Goal: Check status: Check status

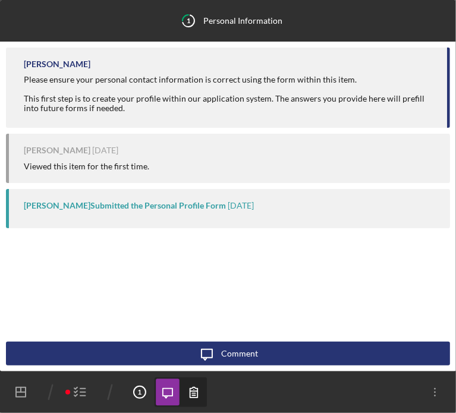
click at [23, 395] on icon "Icon/Dashboard" at bounding box center [21, 392] width 30 height 30
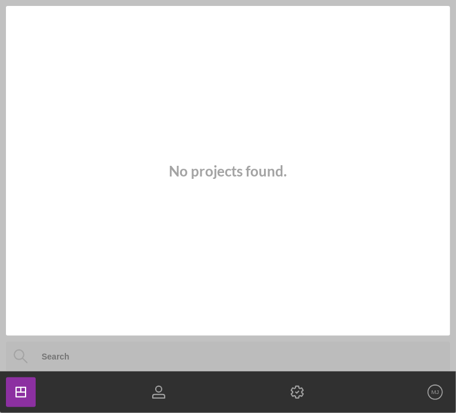
click at [100, 350] on input at bounding box center [245, 357] width 467 height 30
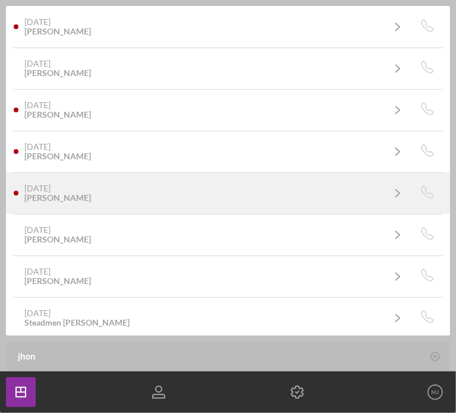
type input "jhon"
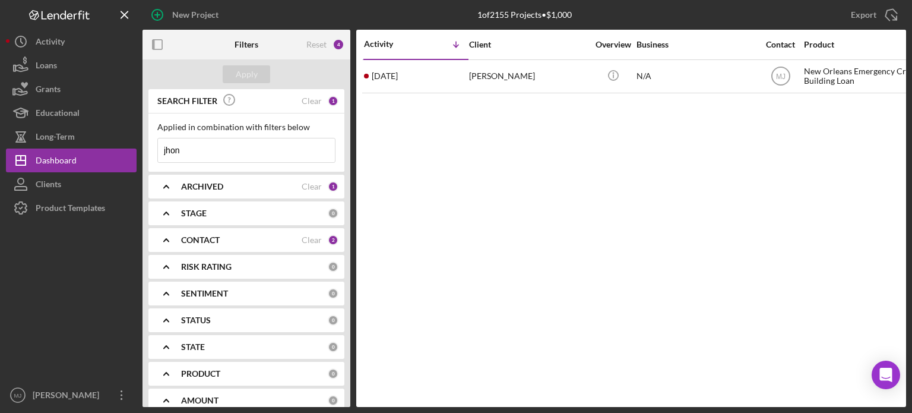
click at [166, 242] on icon "Icon/Expander" at bounding box center [166, 240] width 30 height 30
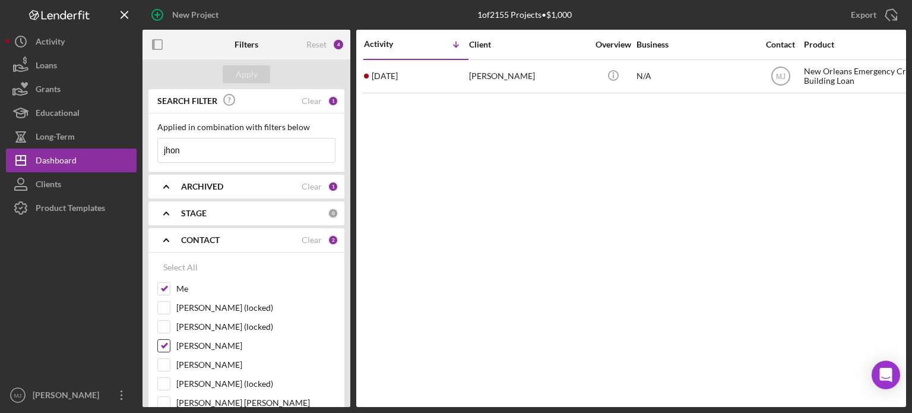
click at [166, 341] on input "[PERSON_NAME]" at bounding box center [164, 346] width 12 height 12
checkbox input "false"
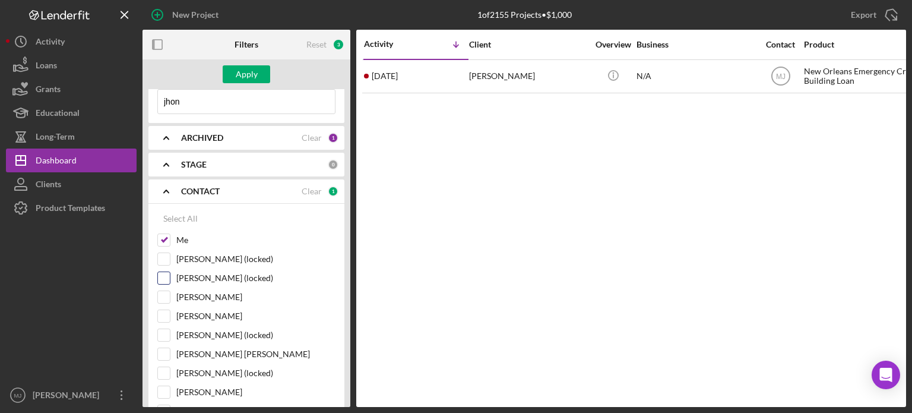
scroll to position [119, 0]
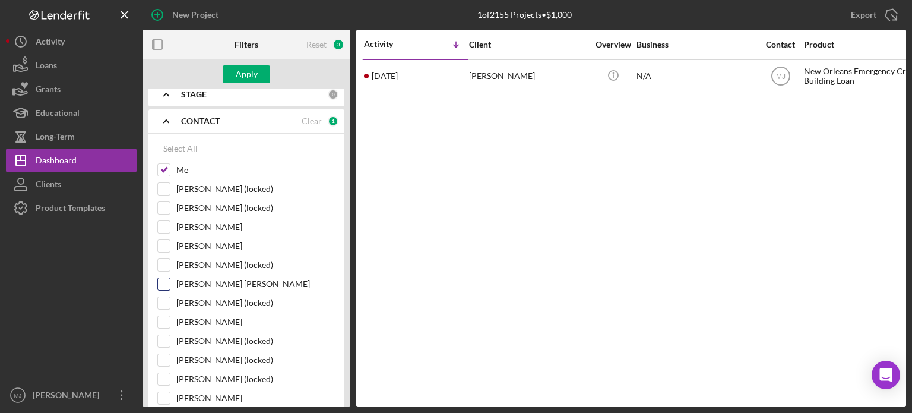
click at [162, 285] on input "[PERSON_NAME] [PERSON_NAME]" at bounding box center [164, 284] width 12 height 12
checkbox input "true"
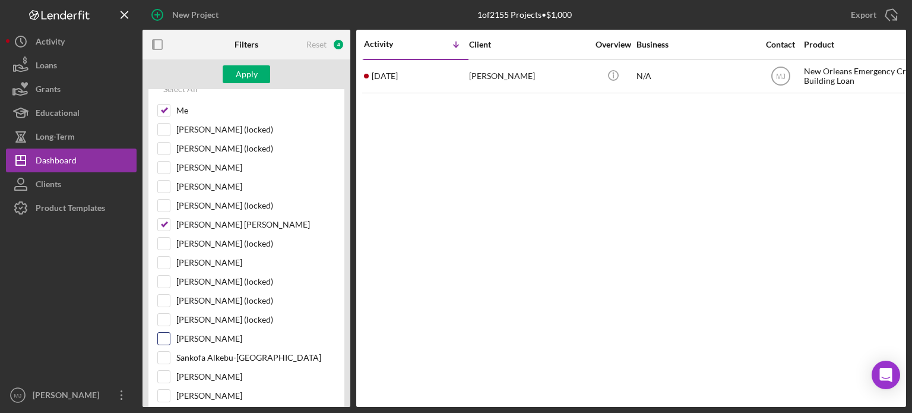
scroll to position [238, 0]
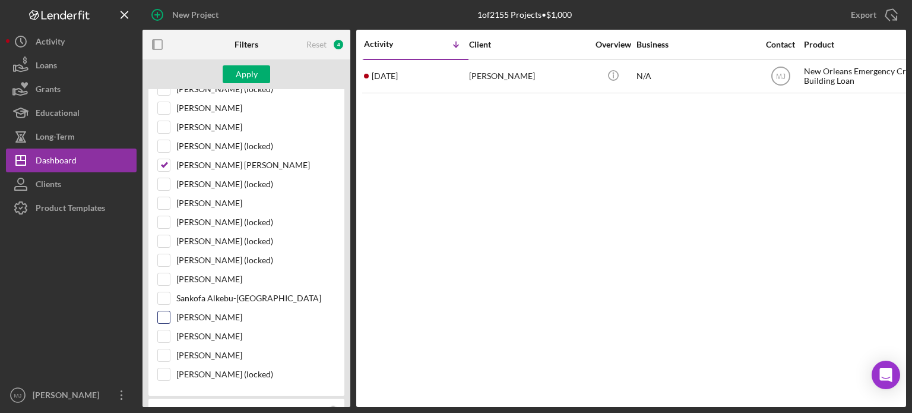
click at [170, 317] on div "[PERSON_NAME]" at bounding box center [246, 320] width 178 height 19
drag, startPoint x: 156, startPoint y: 311, endPoint x: 162, endPoint y: 311, distance: 6.6
click at [157, 311] on div "Select All Me [PERSON_NAME] (locked) [PERSON_NAME] (locked) [PERSON_NAME] [PERS…" at bounding box center [247, 205] width 196 height 381
click at [165, 311] on input "[PERSON_NAME]" at bounding box center [164, 317] width 12 height 12
checkbox input "true"
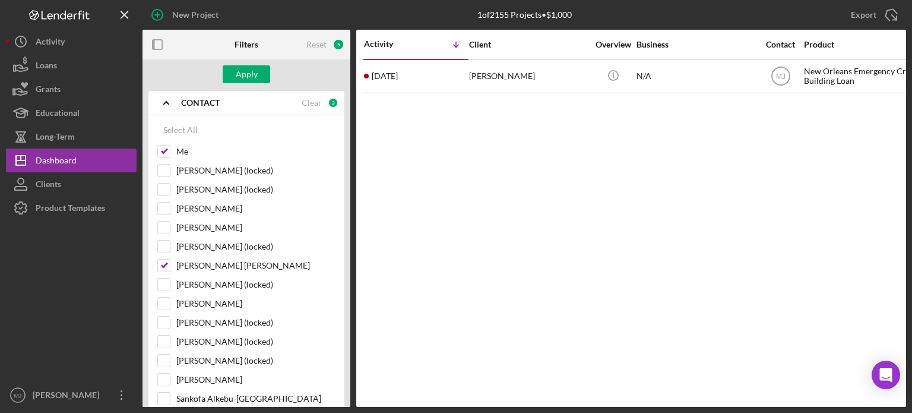
scroll to position [0, 0]
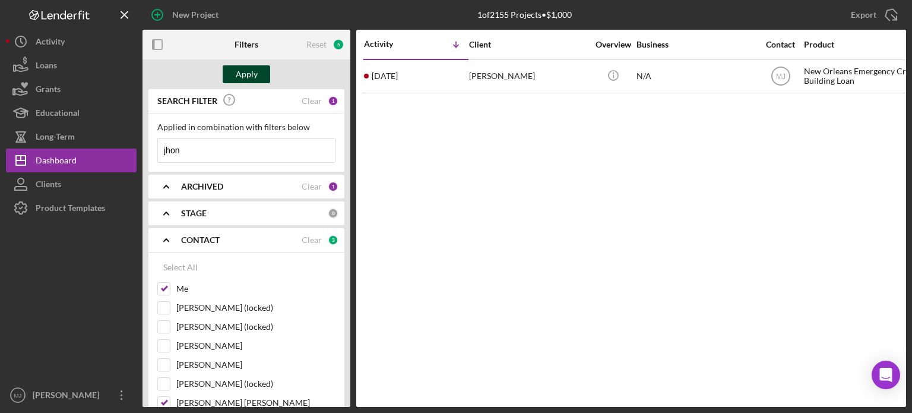
click at [231, 78] on button "Apply" at bounding box center [247, 74] width 48 height 18
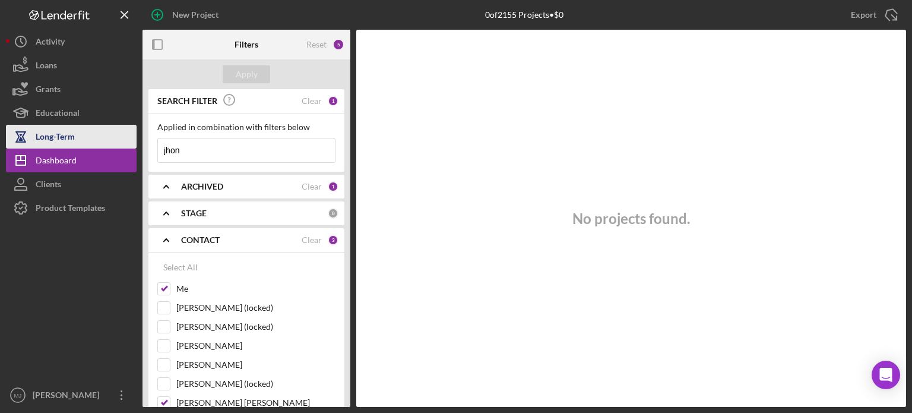
drag, startPoint x: 186, startPoint y: 152, endPoint x: 121, endPoint y: 143, distance: 65.4
click at [121, 143] on div "New Project 0 of 2155 Projects • $0 jhon Export Icon/Export Filters Reset 5 App…" at bounding box center [456, 203] width 901 height 407
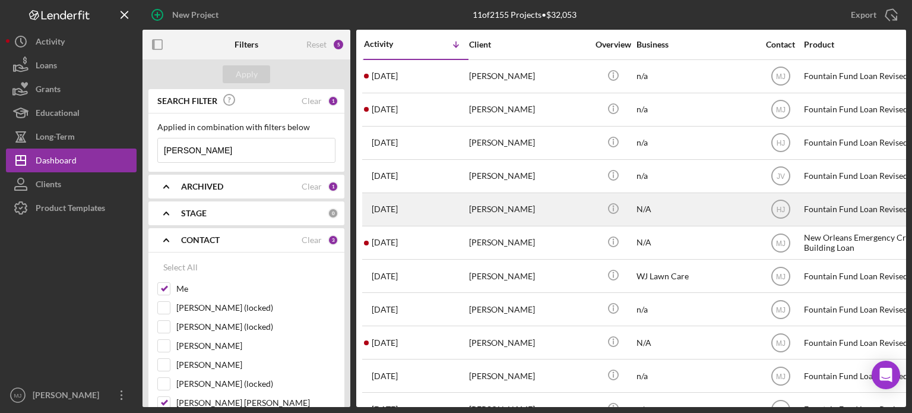
type input "[PERSON_NAME]"
click at [455, 210] on div "[DATE] [PERSON_NAME]" at bounding box center [416, 209] width 104 height 31
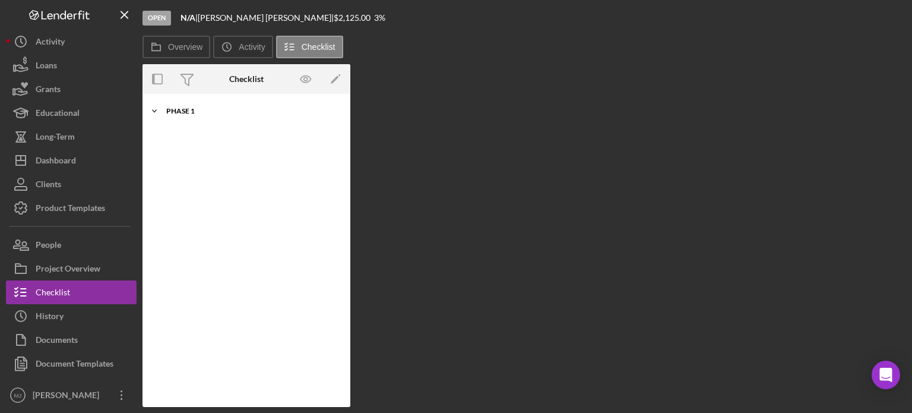
click at [168, 111] on div "Phase 1" at bounding box center [250, 111] width 169 height 7
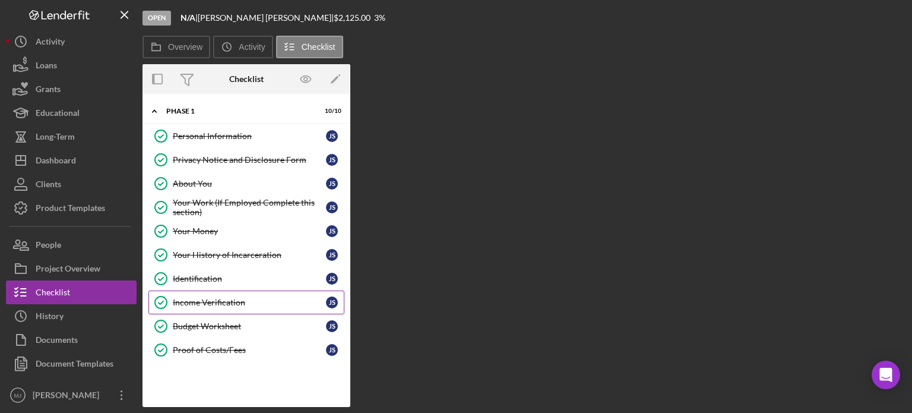
click at [203, 299] on div "Income Verification" at bounding box center [249, 303] width 153 height 10
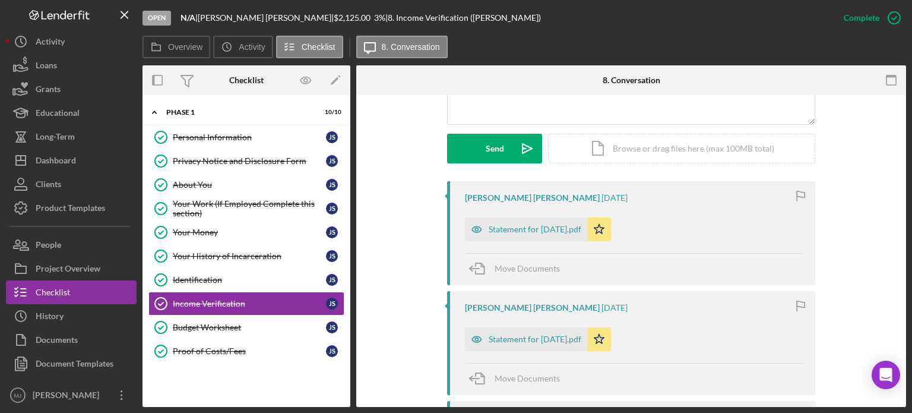
scroll to position [297, 0]
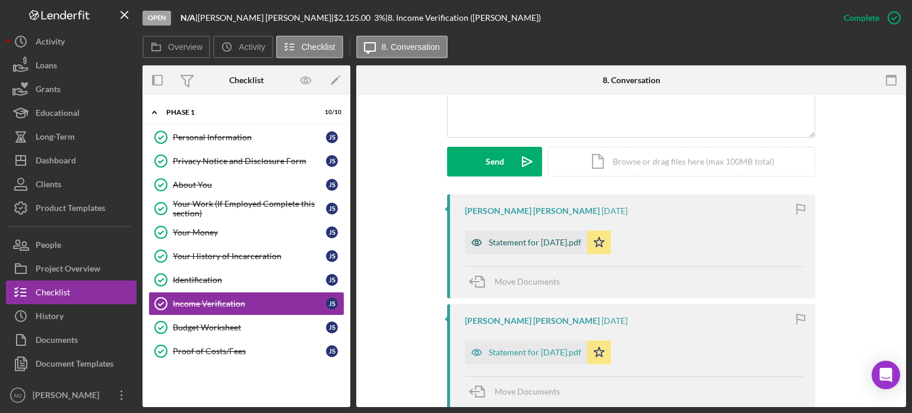
click at [455, 240] on div "Statement for [DATE].pdf" at bounding box center [535, 243] width 93 height 10
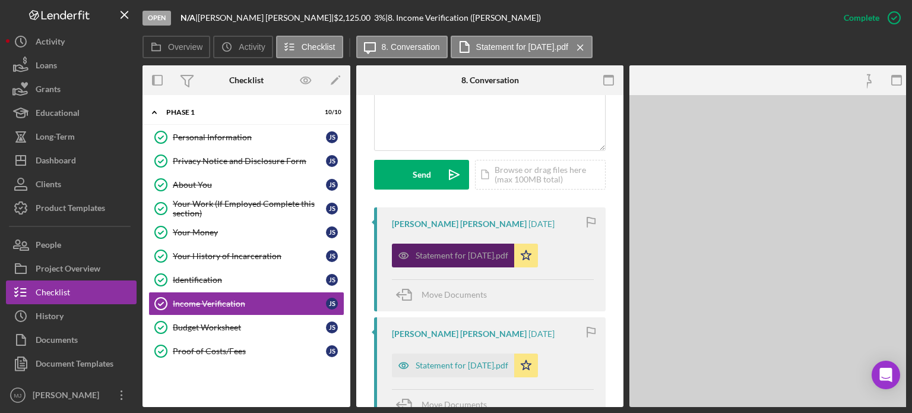
scroll to position [310, 0]
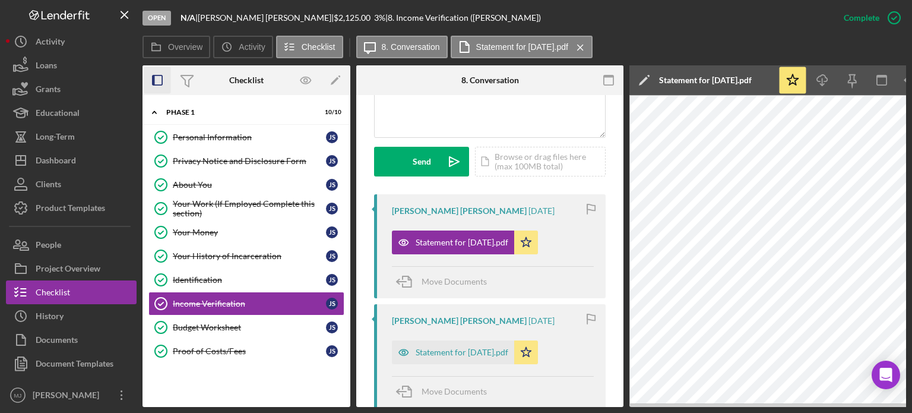
click at [157, 75] on rect "button" at bounding box center [158, 80] width 10 height 10
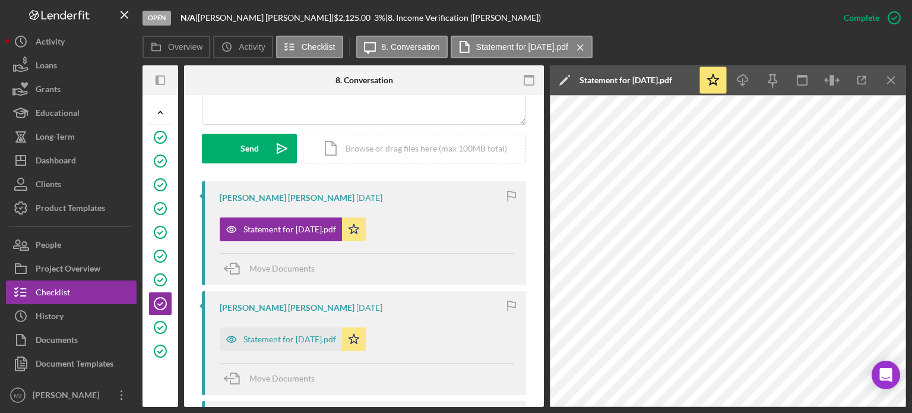
scroll to position [297, 0]
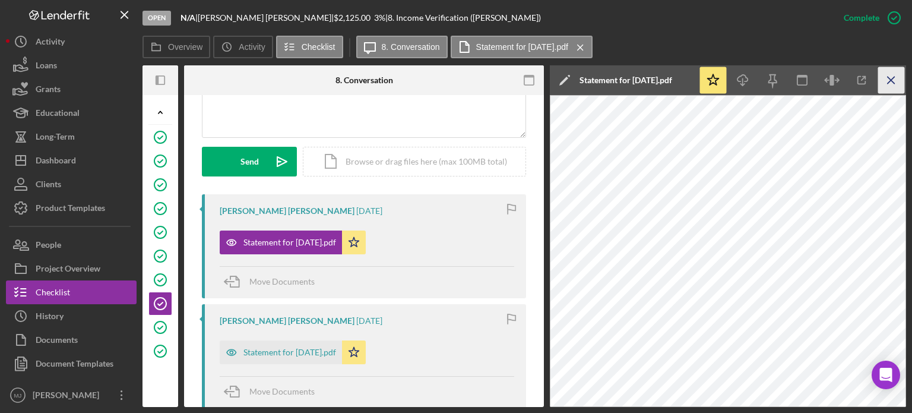
click at [455, 78] on icon "Icon/Menu Close" at bounding box center [892, 80] width 27 height 27
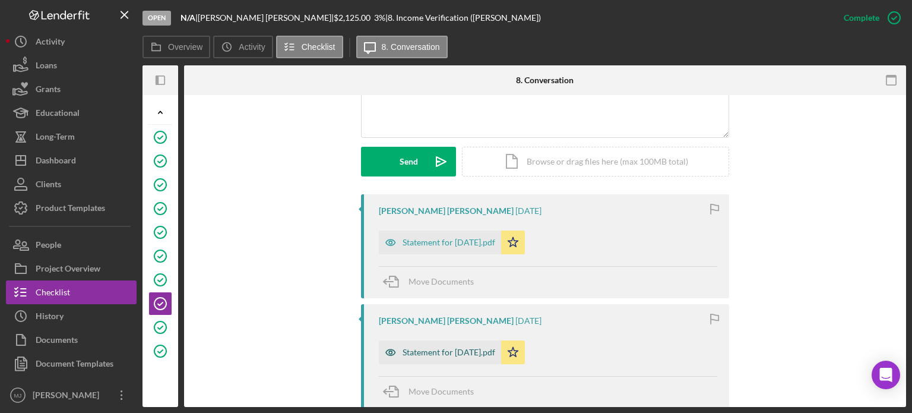
click at [437, 351] on div "Statement for [DATE].pdf" at bounding box center [449, 352] width 93 height 10
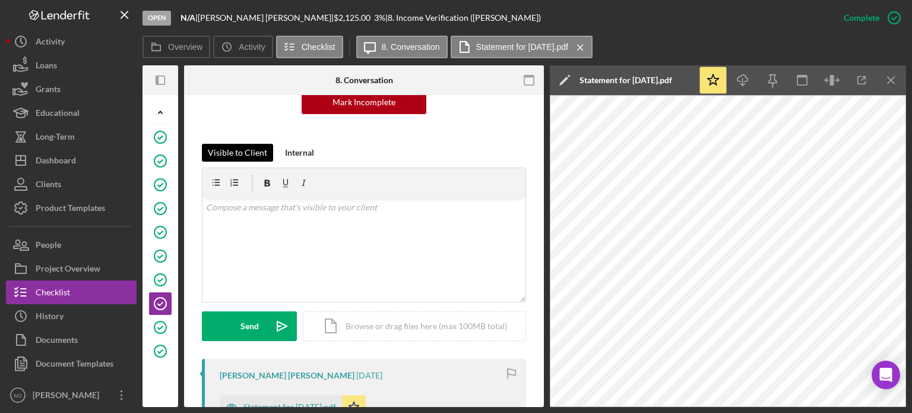
scroll to position [59, 0]
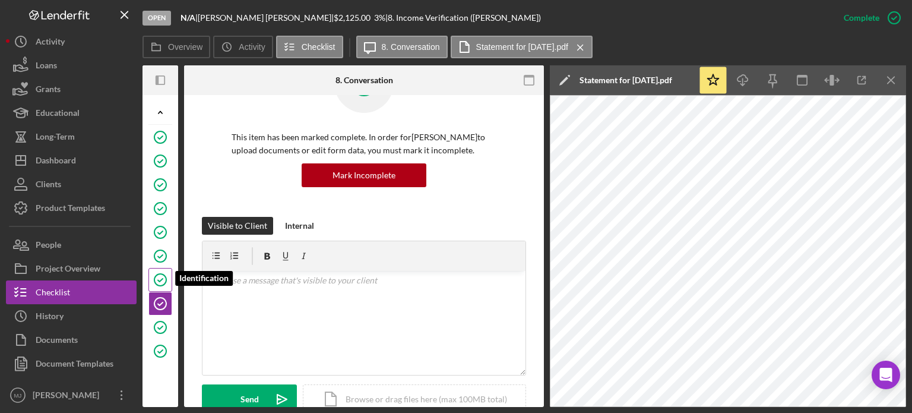
click at [155, 279] on icon "Identification" at bounding box center [161, 280] width 30 height 30
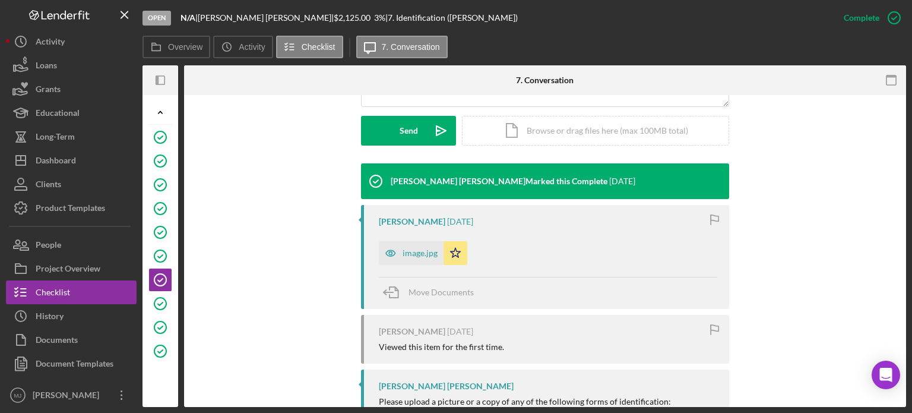
scroll to position [356, 0]
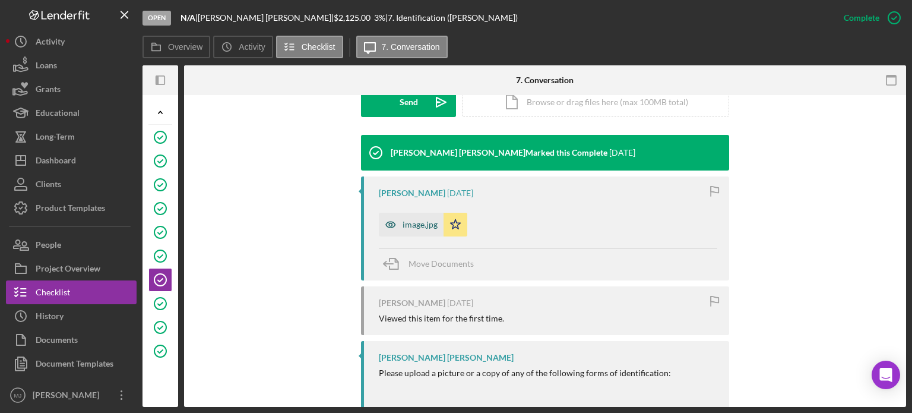
click at [416, 222] on div "image.jpg" at bounding box center [420, 225] width 35 height 10
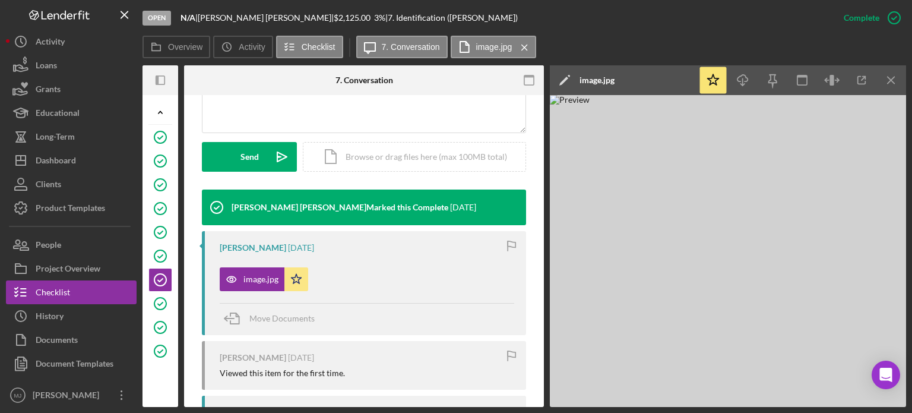
scroll to position [297, 0]
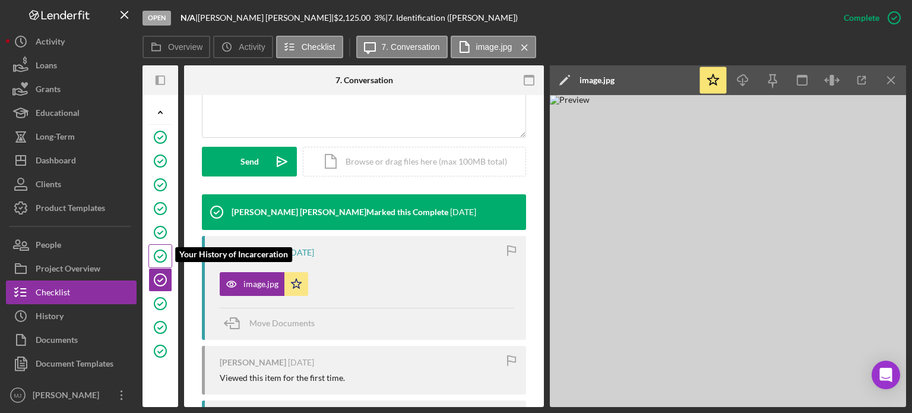
click at [154, 250] on icon "Your History of Incarceration" at bounding box center [161, 256] width 30 height 30
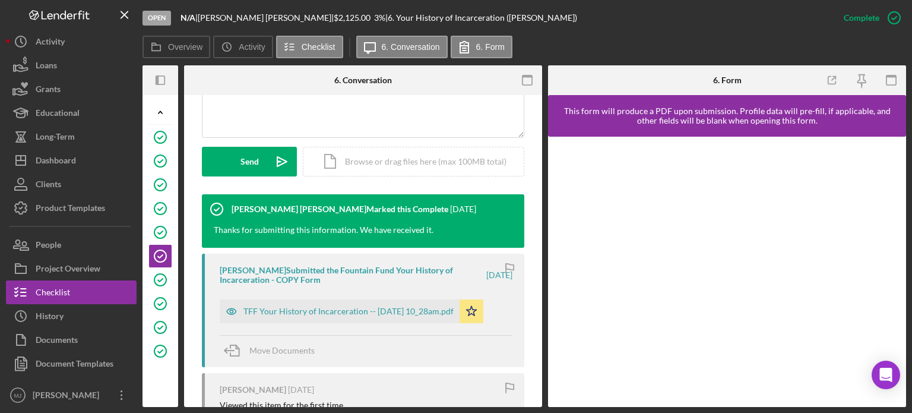
scroll to position [356, 0]
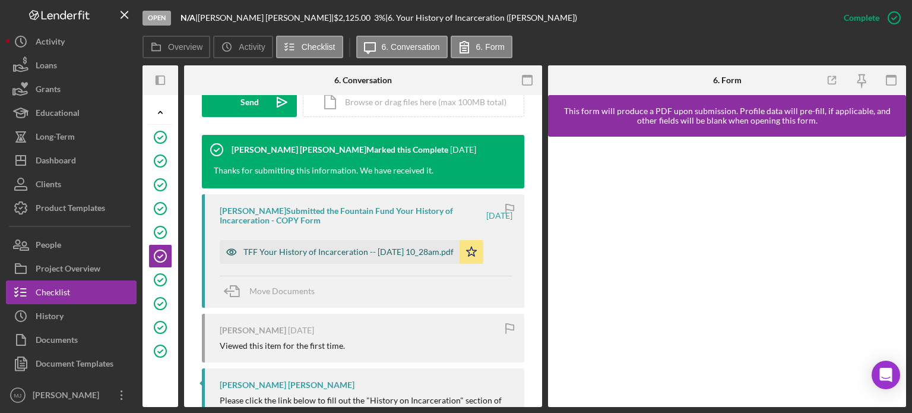
click at [365, 258] on div "TFF Your History of Incarceration -- [DATE] 10_28am.pdf" at bounding box center [340, 252] width 240 height 24
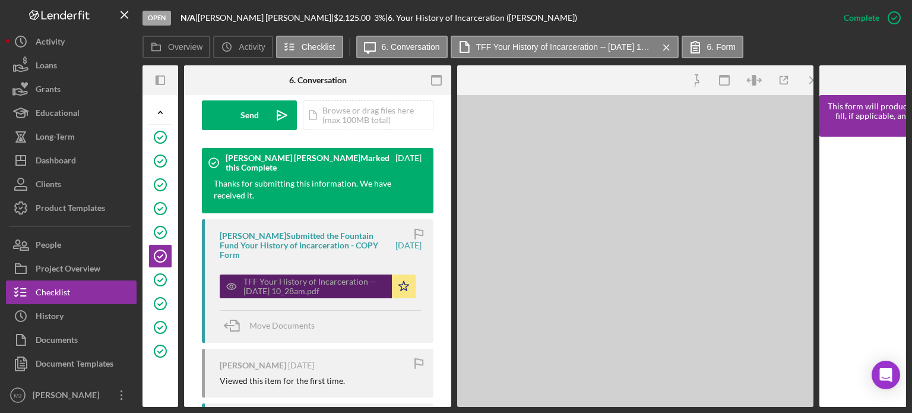
scroll to position [369, 0]
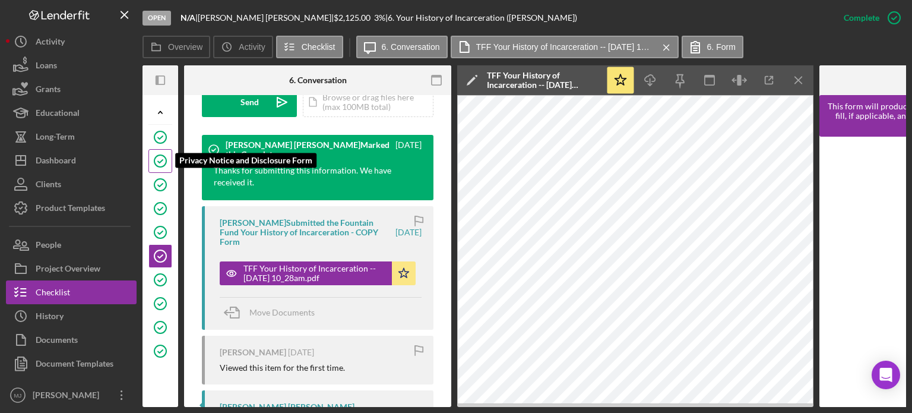
click at [161, 160] on polyline at bounding box center [160, 161] width 5 height 3
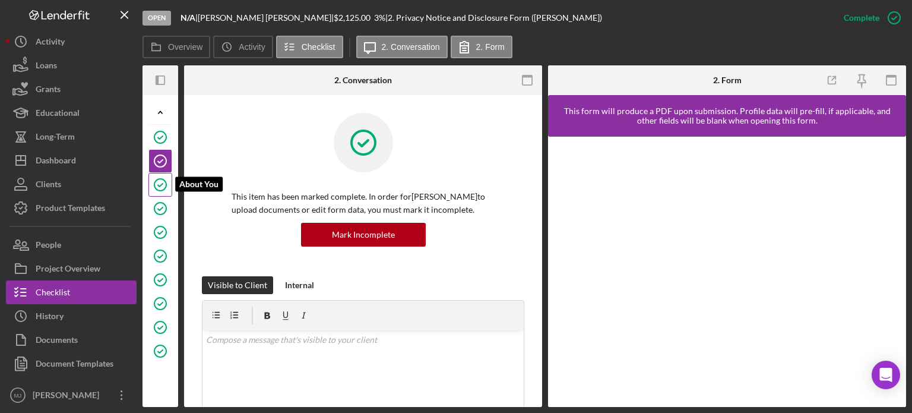
click at [161, 180] on icon "About You" at bounding box center [161, 185] width 30 height 30
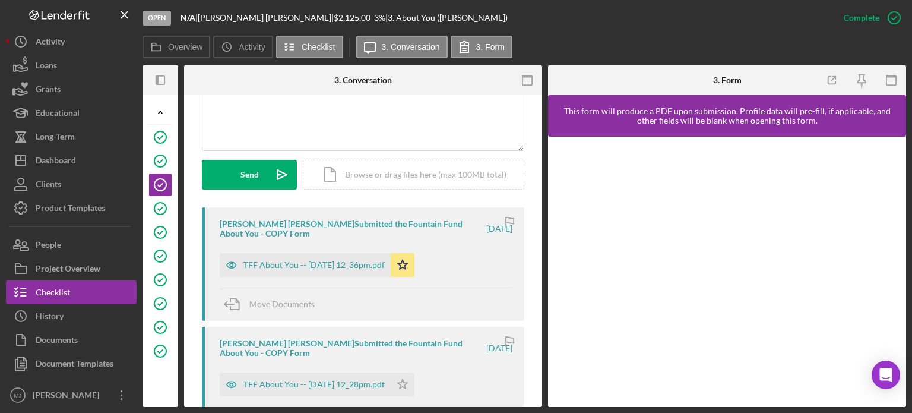
scroll to position [297, 0]
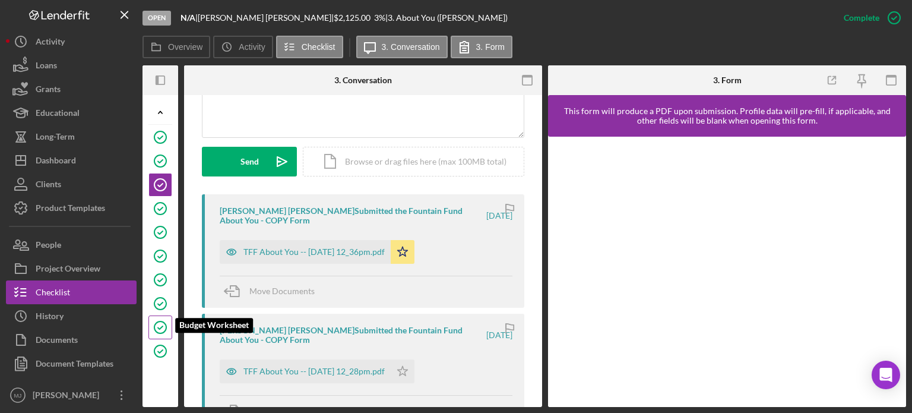
click at [160, 320] on icon "Budget Worksheet" at bounding box center [161, 327] width 30 height 30
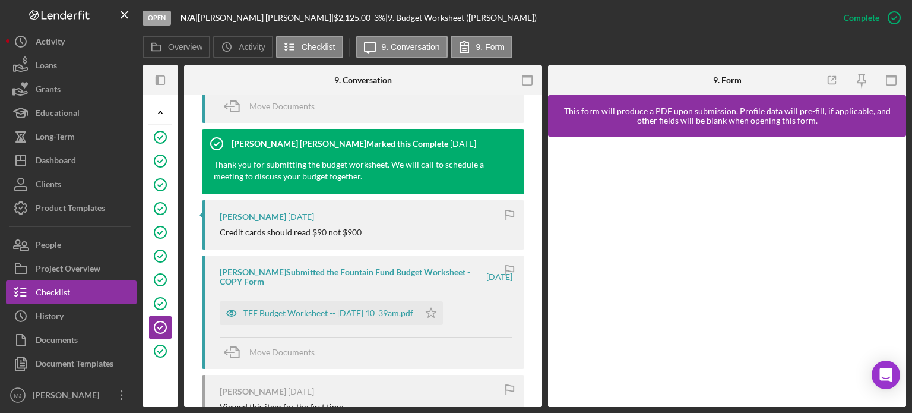
scroll to position [713, 0]
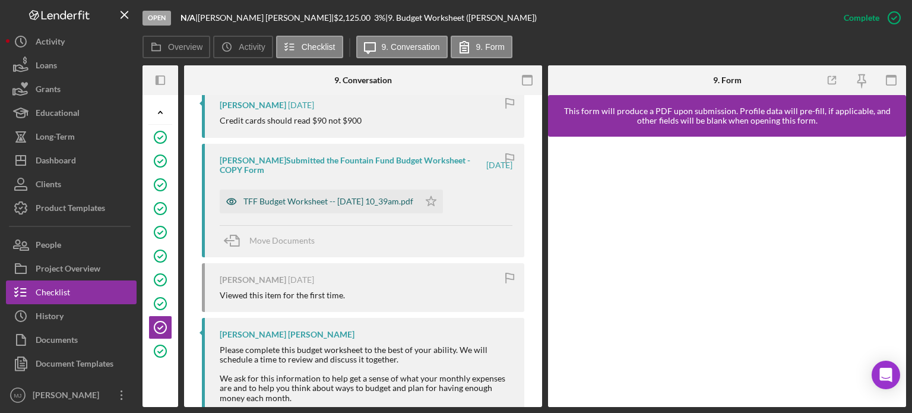
click at [342, 206] on div "TFF Budget Worksheet -- [DATE] 10_39am.pdf" at bounding box center [329, 202] width 170 height 10
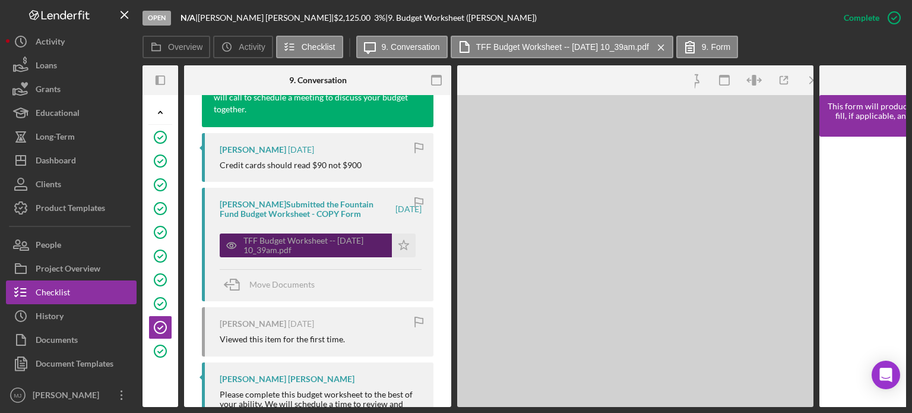
scroll to position [757, 0]
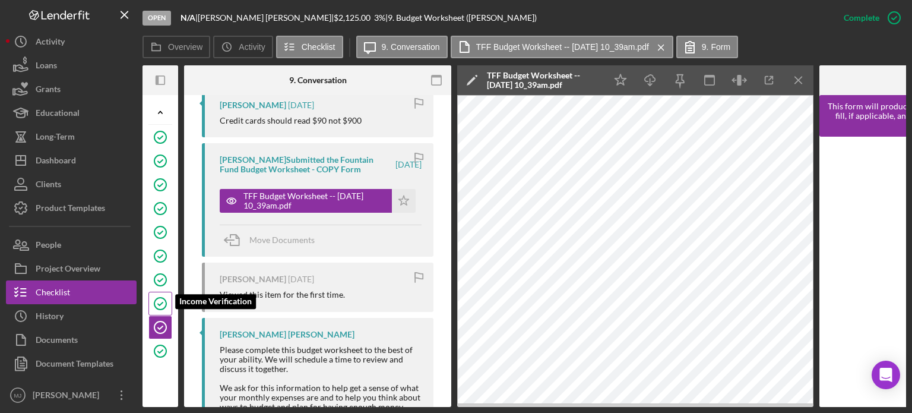
click at [166, 297] on icon "Income Verification" at bounding box center [161, 304] width 30 height 30
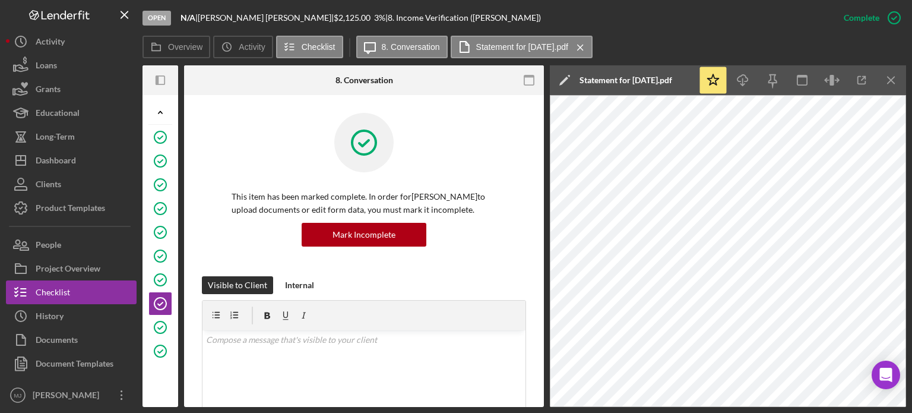
drag, startPoint x: 599, startPoint y: 47, endPoint x: 520, endPoint y: 104, distance: 97.4
click at [455, 47] on icon "Icon/Menu Close" at bounding box center [580, 48] width 21 height 30
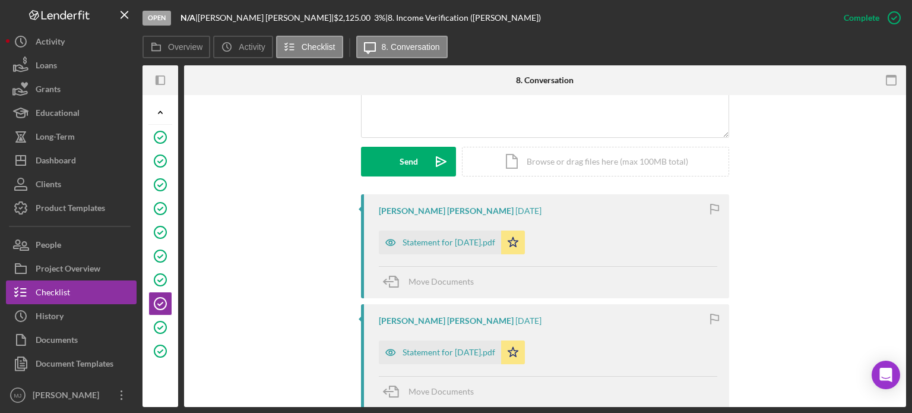
scroll to position [356, 0]
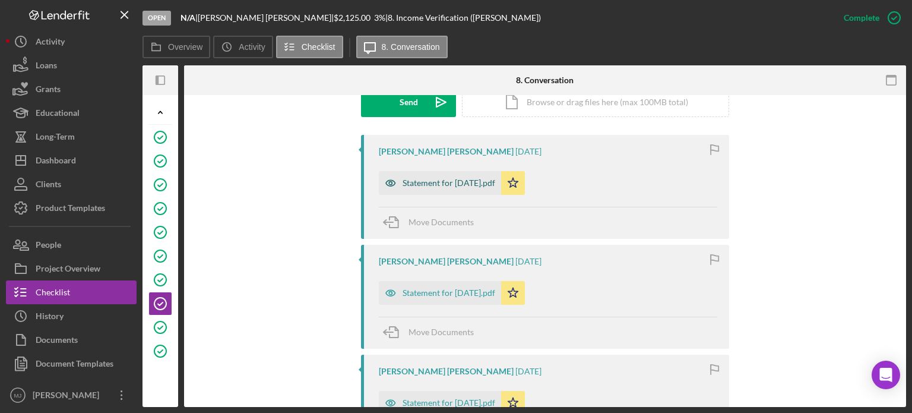
click at [455, 181] on div "Statement for [DATE].pdf" at bounding box center [449, 183] width 93 height 10
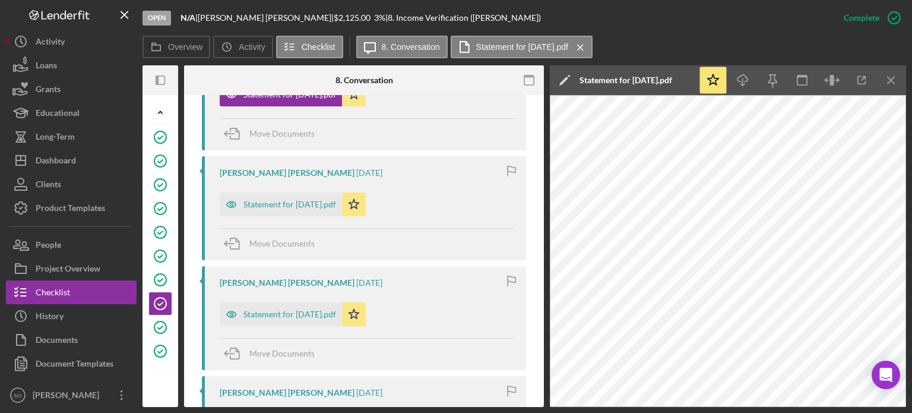
scroll to position [475, 0]
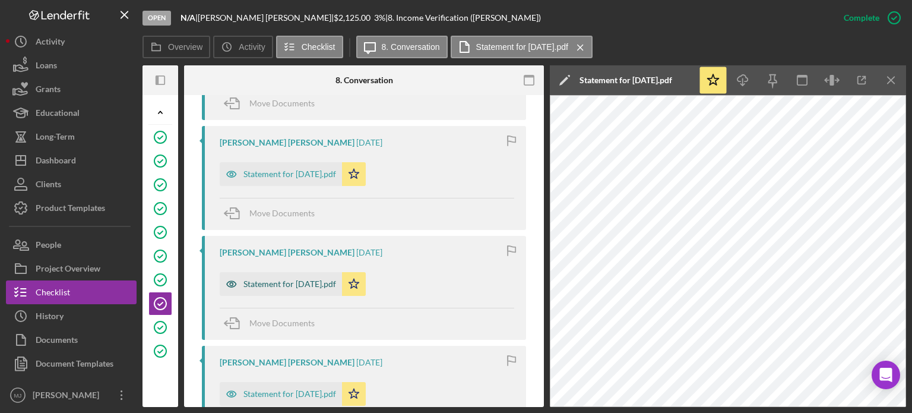
click at [311, 287] on div "Statement for [DATE].pdf" at bounding box center [290, 284] width 93 height 10
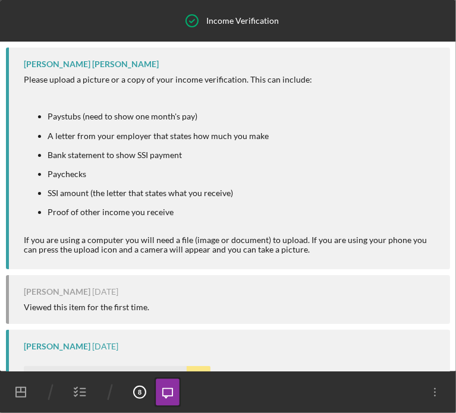
scroll to position [873, 0]
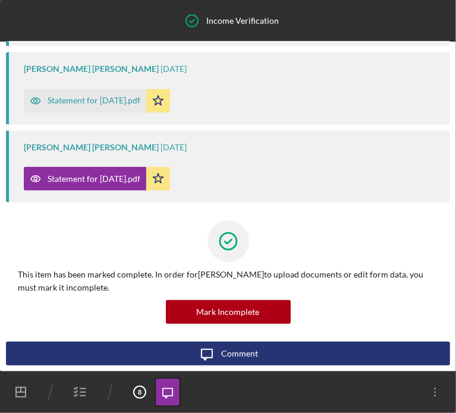
click at [80, 396] on line "button" at bounding box center [82, 396] width 5 height 0
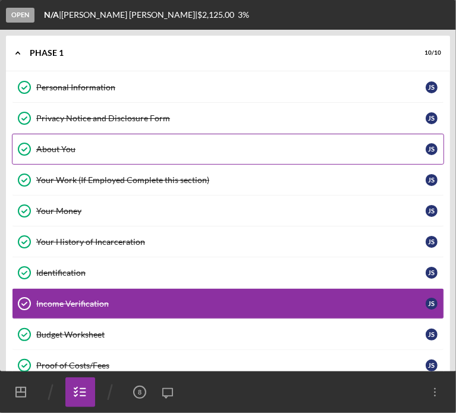
click at [52, 147] on div "About You" at bounding box center [230, 149] width 389 height 10
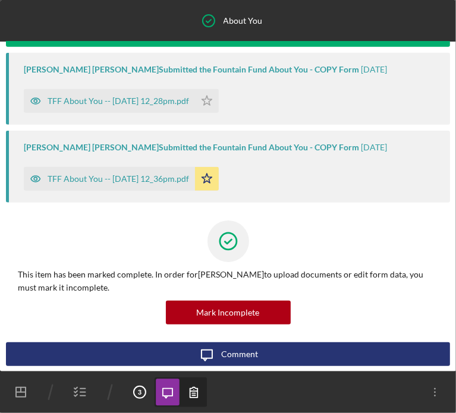
scroll to position [407, 0]
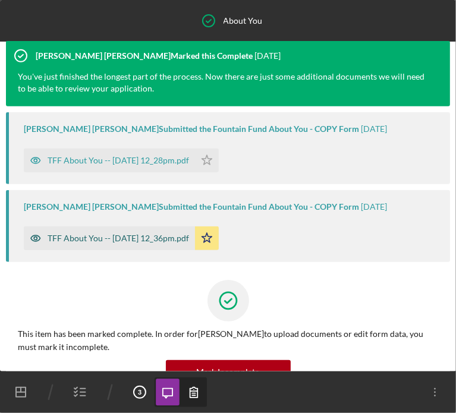
click at [109, 238] on div "TFF About You -- [DATE] 12_36pm.pdf" at bounding box center [118, 238] width 141 height 10
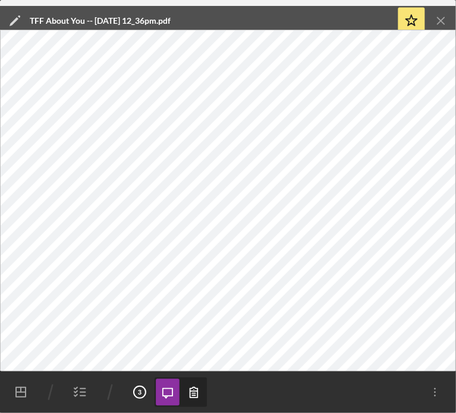
click at [80, 394] on icon "button" at bounding box center [80, 392] width 30 height 30
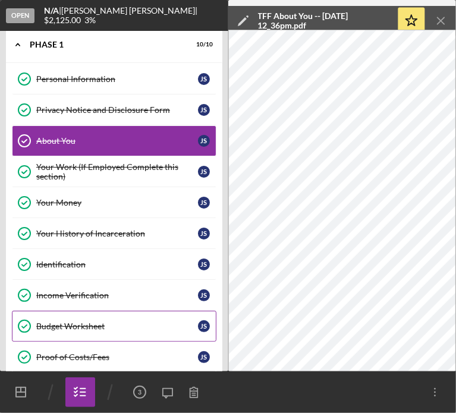
scroll to position [18, 0]
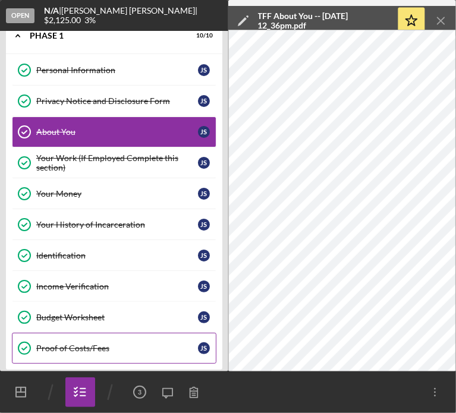
click at [79, 346] on div "Proof of Costs/Fees" at bounding box center [117, 348] width 162 height 10
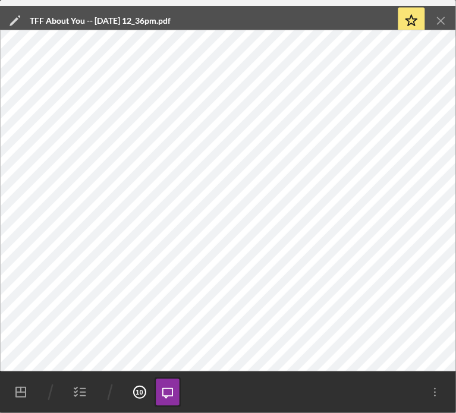
click at [440, 14] on icon "Icon/Menu Close" at bounding box center [441, 21] width 27 height 27
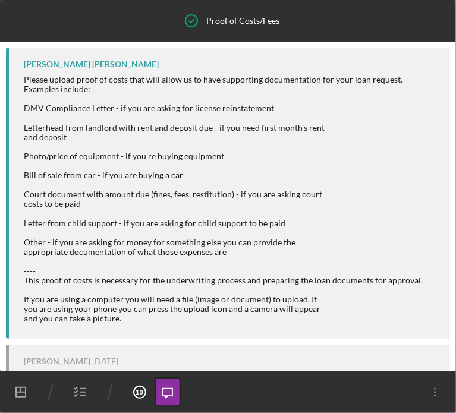
scroll to position [406, 0]
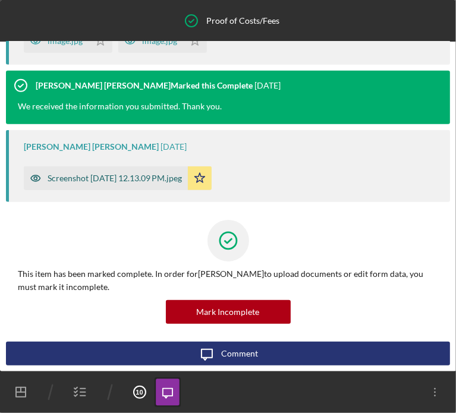
click at [132, 181] on div "Screenshot [DATE] 12.13.09 PM.jpeg" at bounding box center [115, 178] width 134 height 10
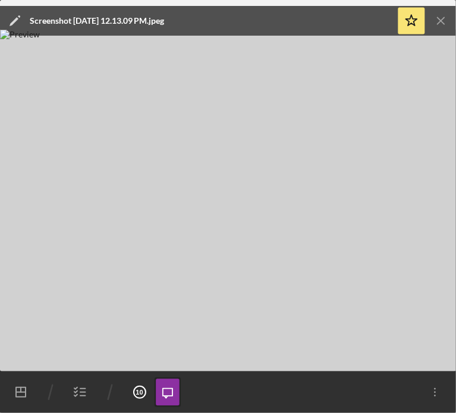
click at [352, 182] on img at bounding box center [228, 201] width 456 height 342
click at [74, 397] on icon "button" at bounding box center [80, 392] width 30 height 30
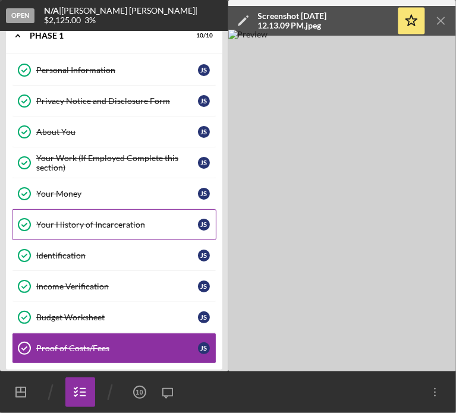
click at [90, 222] on div "Your History of Incarceration" at bounding box center [117, 225] width 162 height 10
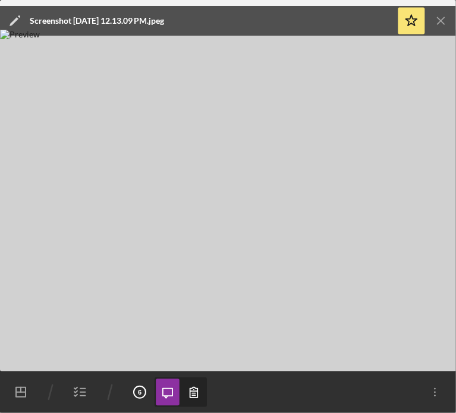
click at [438, 21] on icon "Icon/Menu Close" at bounding box center [441, 21] width 27 height 27
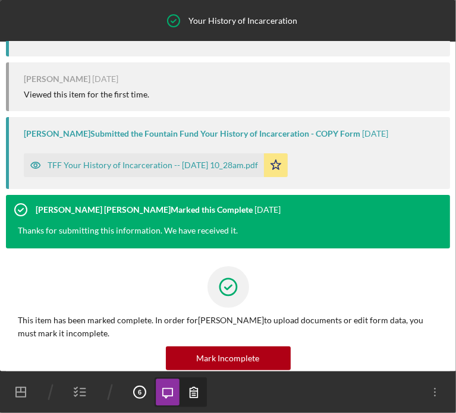
scroll to position [18, 0]
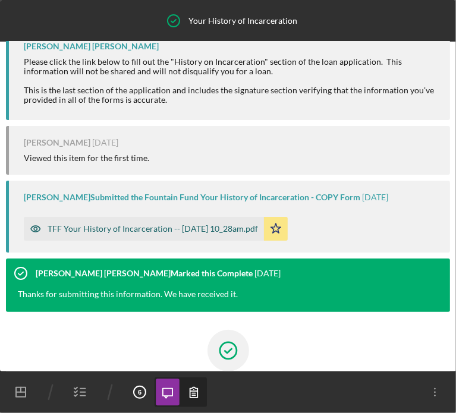
click at [136, 233] on div "TFF Your History of Incarceration -- [DATE] 10_28am.pdf" at bounding box center [153, 229] width 210 height 10
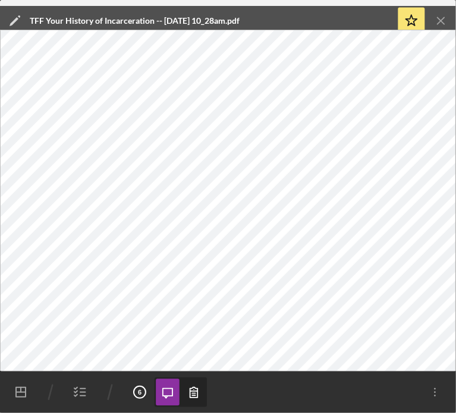
click at [81, 392] on line "button" at bounding box center [82, 392] width 5 height 0
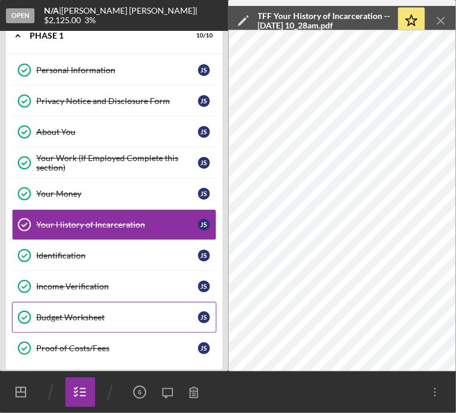
click at [69, 318] on div "Budget Worksheet" at bounding box center [117, 317] width 162 height 10
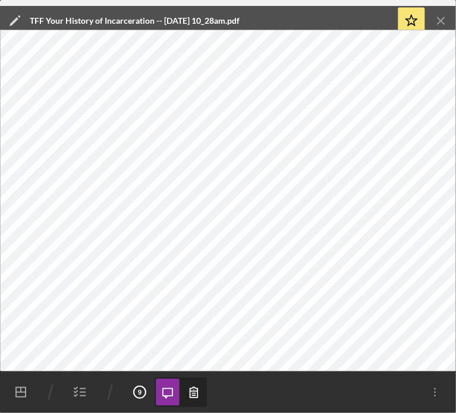
click at [437, 17] on line "button" at bounding box center [440, 20] width 7 height 7
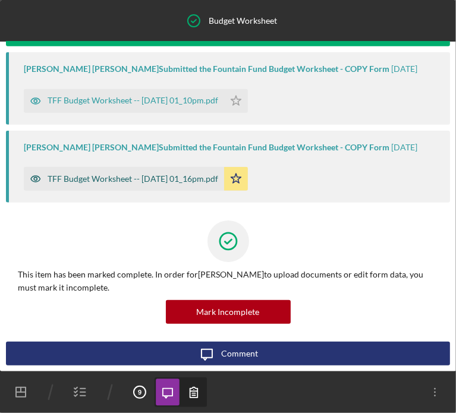
click at [126, 182] on div "TFF Budget Worksheet -- [DATE] 01_16pm.pdf" at bounding box center [133, 179] width 170 height 10
